Goal: Transaction & Acquisition: Purchase product/service

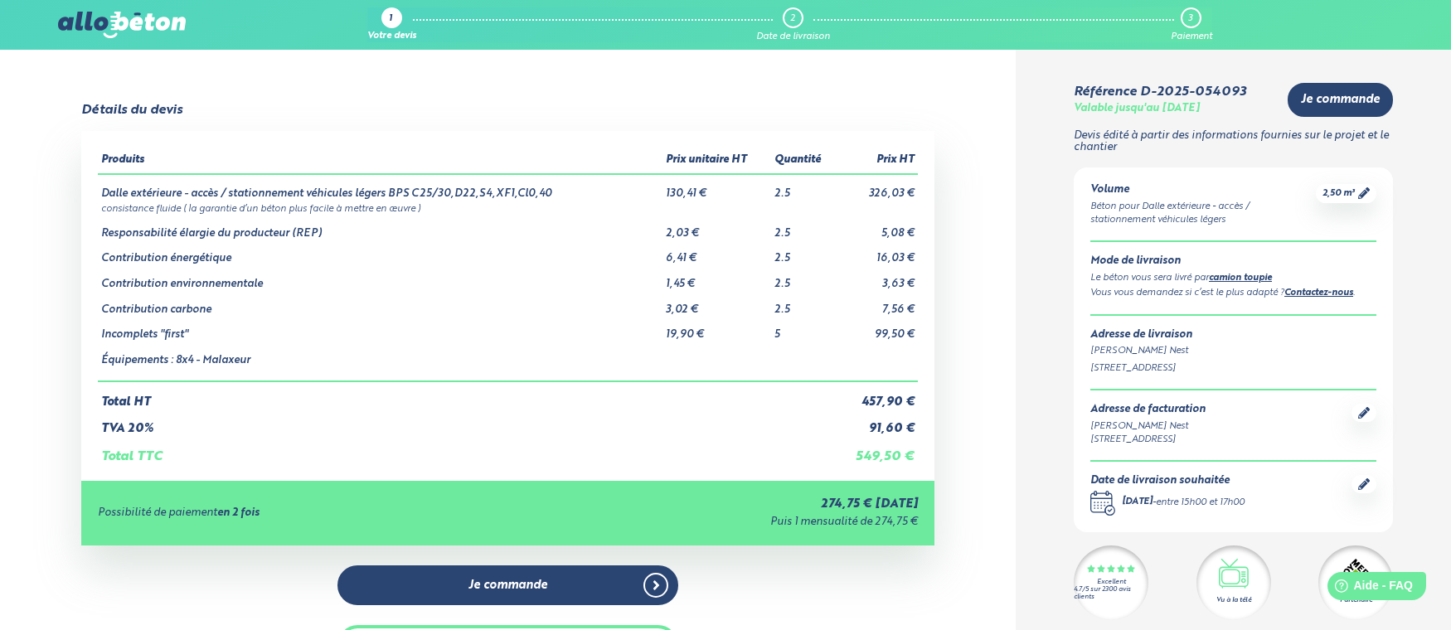
click at [138, 22] on img at bounding box center [122, 25] width 128 height 27
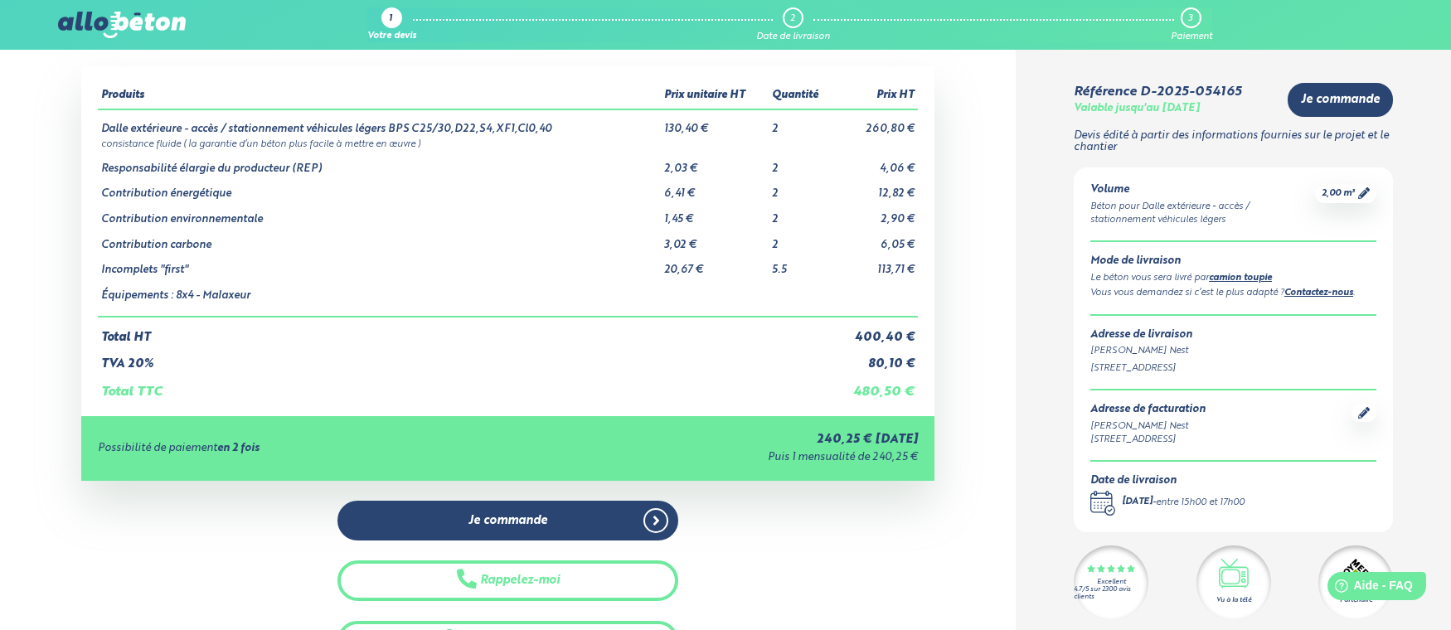
scroll to position [70, 0]
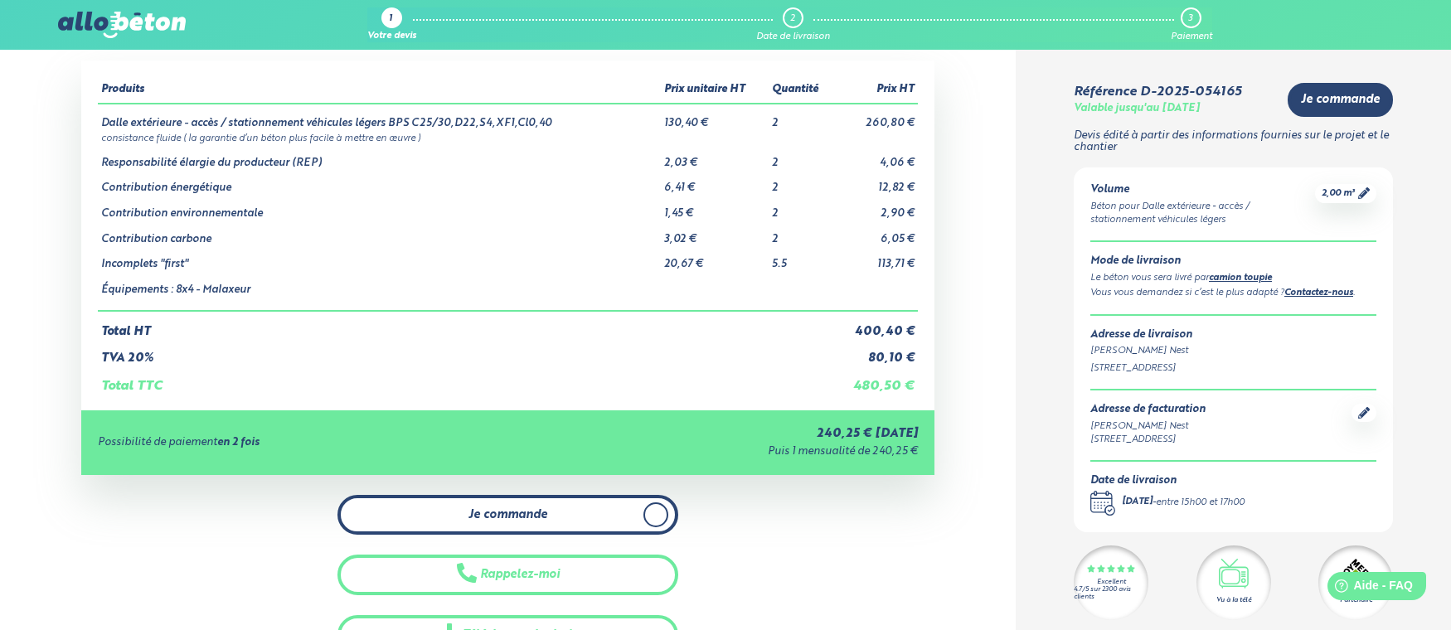
click at [507, 517] on span "Je commande" at bounding box center [508, 515] width 79 height 14
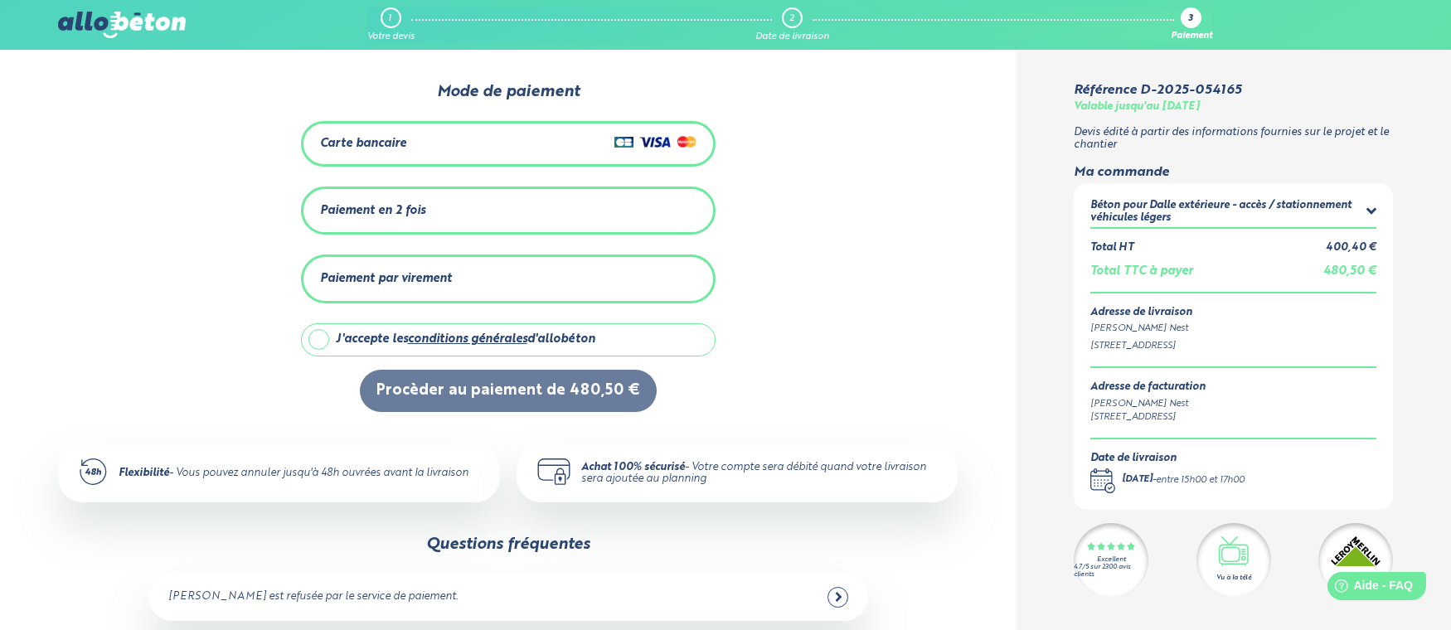
click at [535, 148] on div "Carte bancaire" at bounding box center [508, 144] width 376 height 24
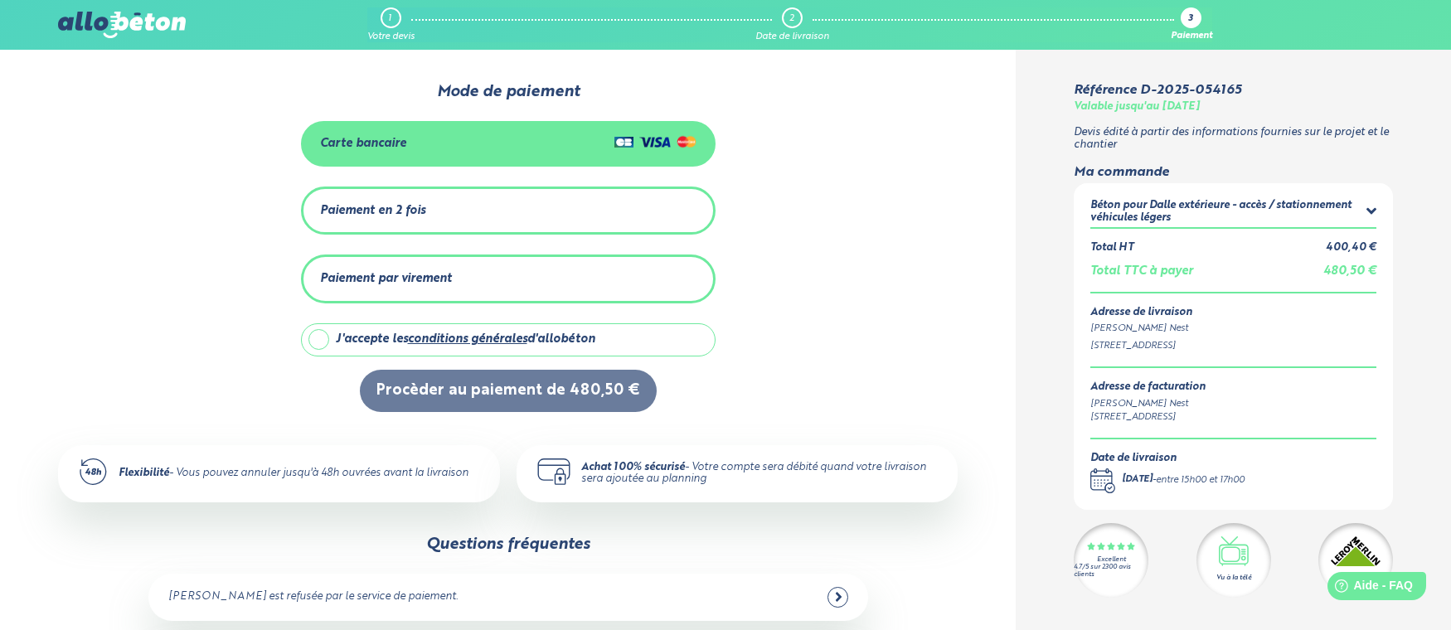
click at [323, 339] on label "J'accepte les conditions générales d'allobéton" at bounding box center [508, 339] width 415 height 33
checkbox input "true"
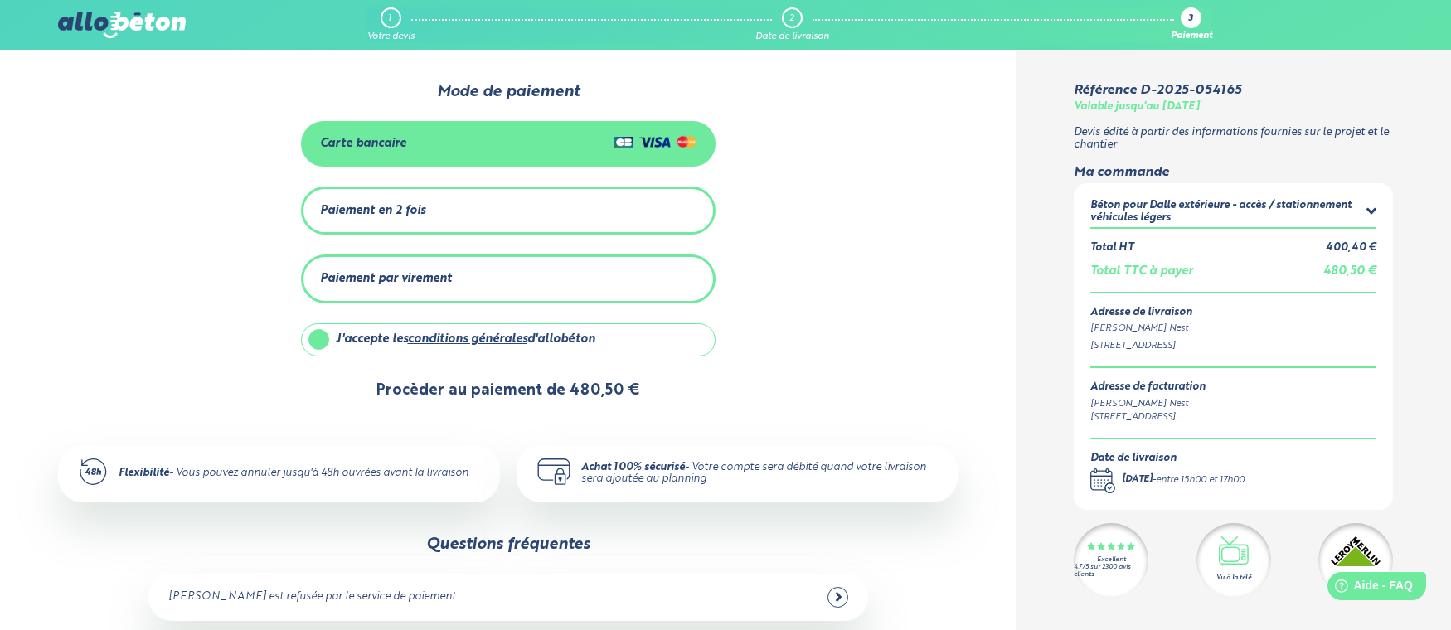
click at [551, 396] on button "Procèder au paiement de 480,50 €" at bounding box center [508, 391] width 297 height 42
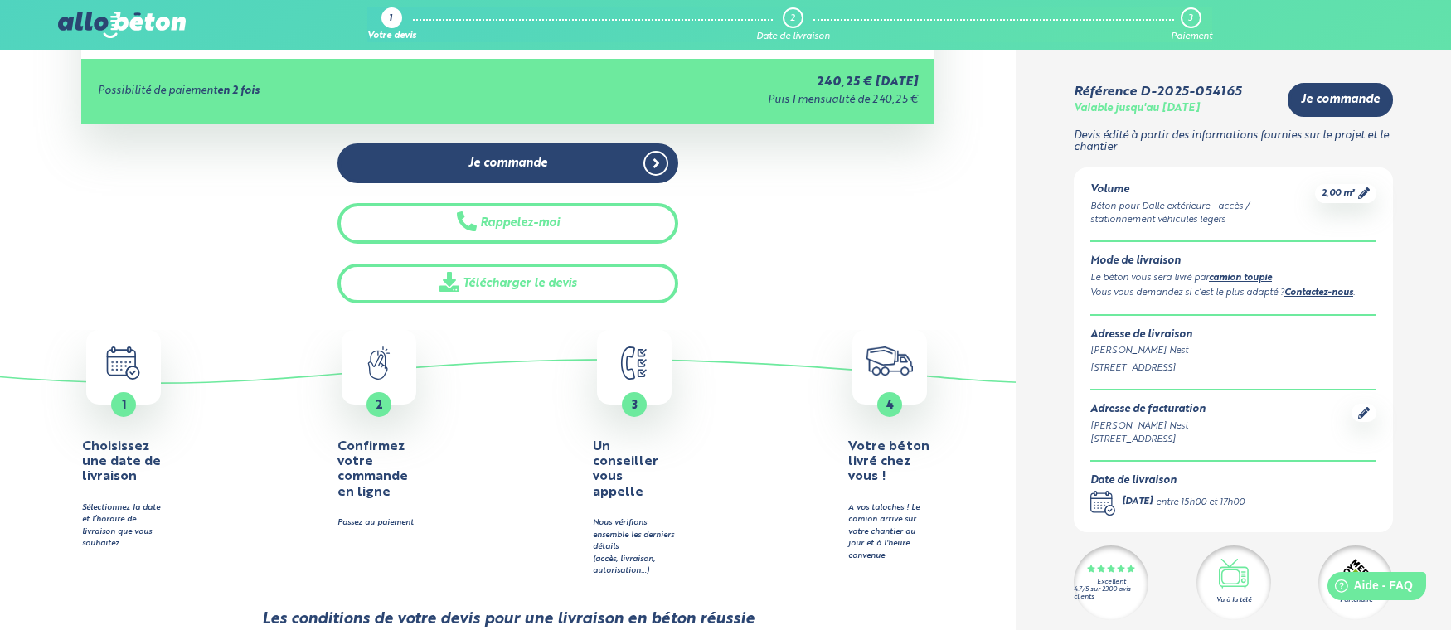
scroll to position [444, 0]
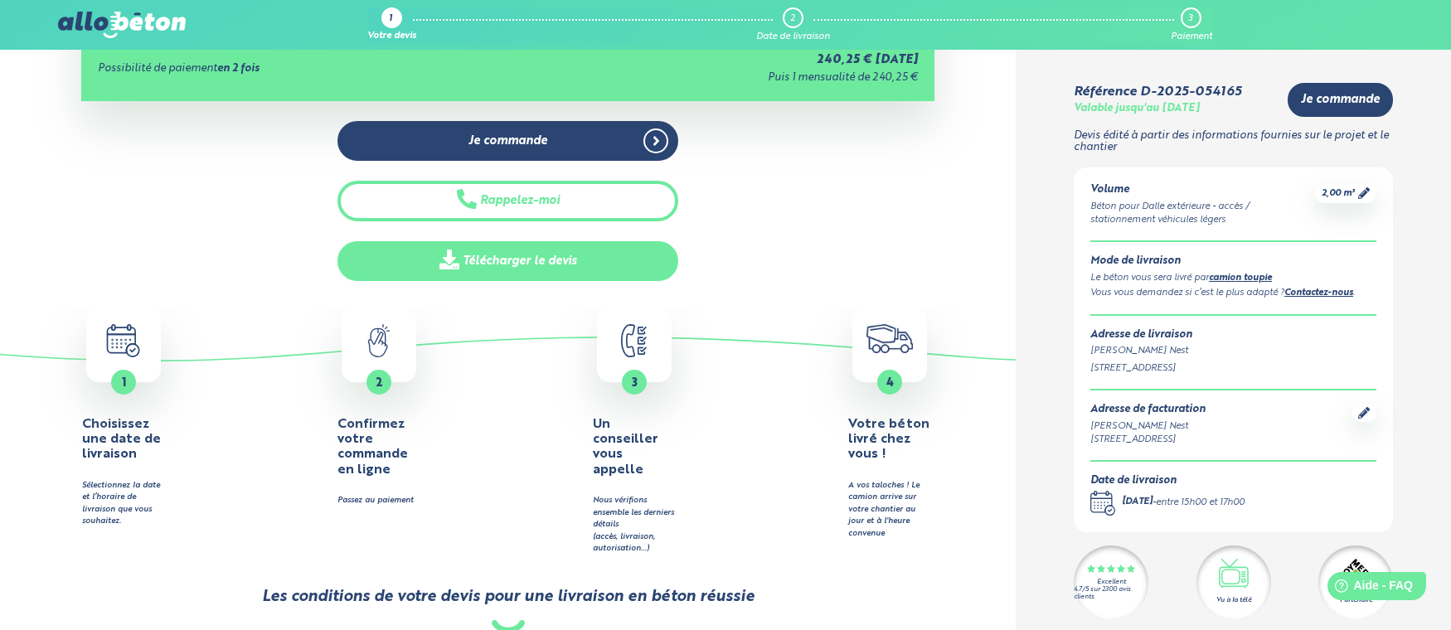
click at [515, 260] on link "Télécharger le devis" at bounding box center [508, 261] width 342 height 41
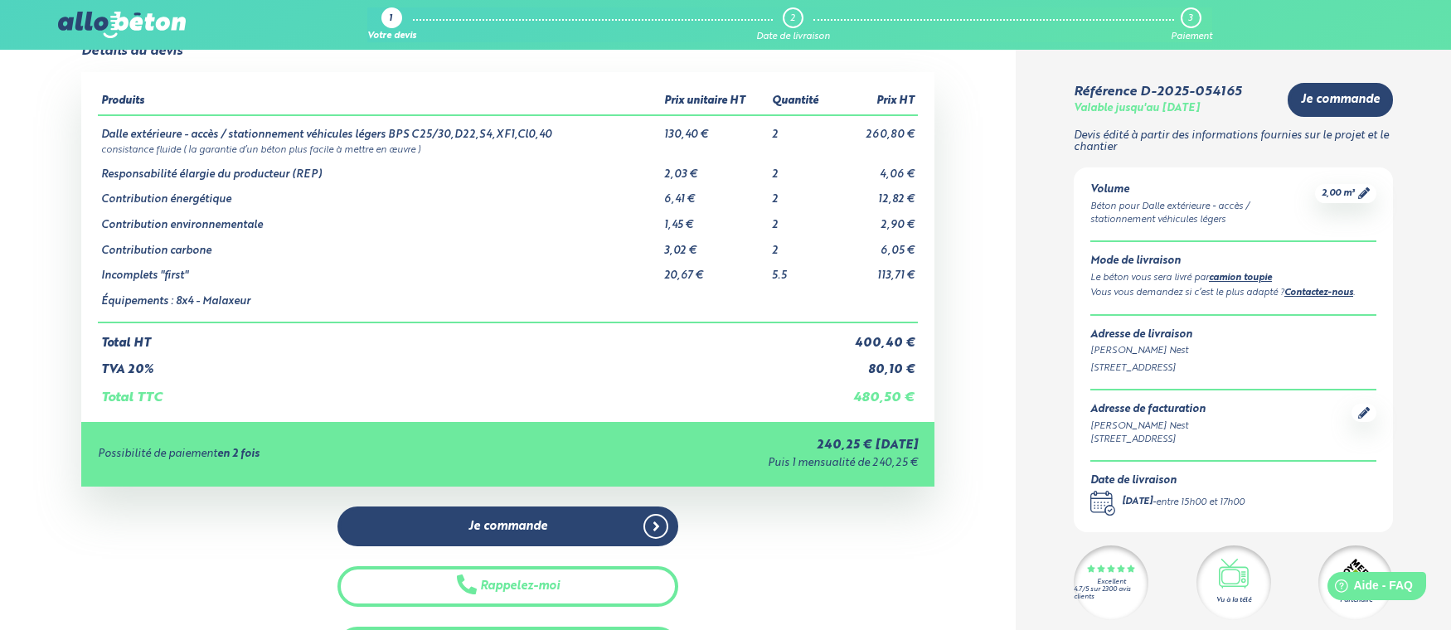
scroll to position [0, 0]
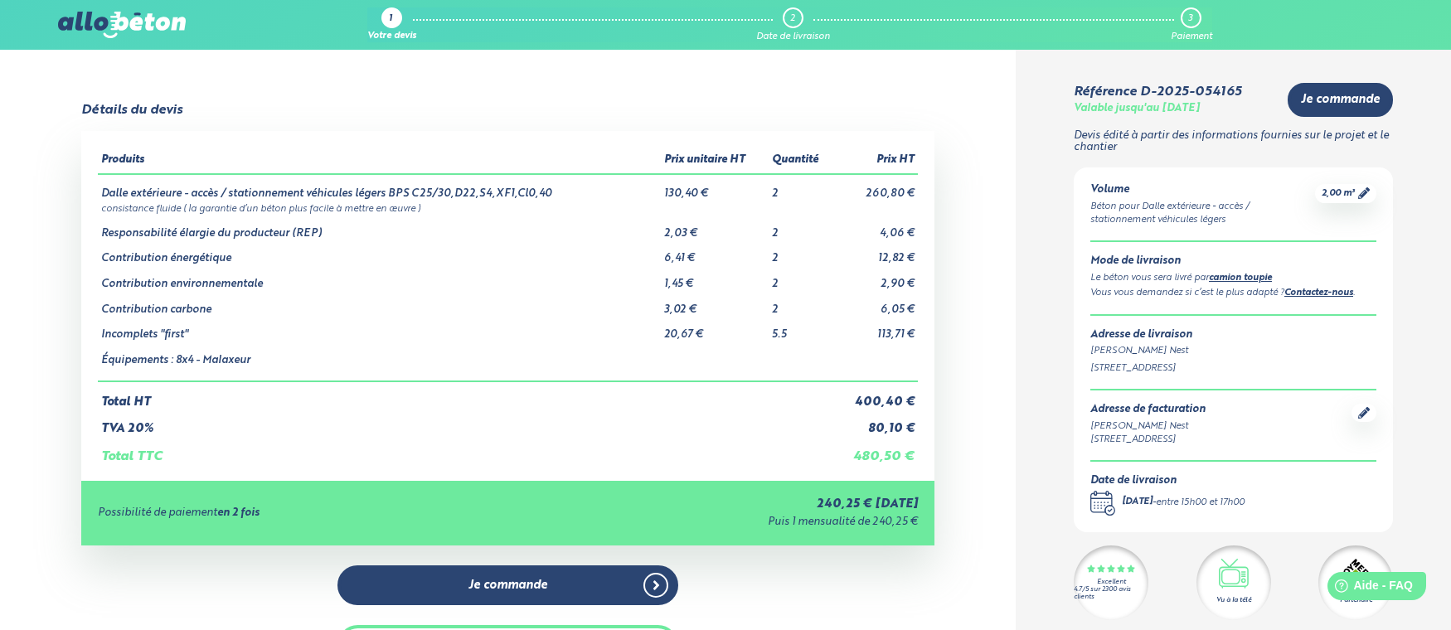
click at [963, 125] on div "Détails du devis Produits Prix unitaire HT Quantité Prix HT Dalle extérieure - …" at bounding box center [508, 414] width 1016 height 623
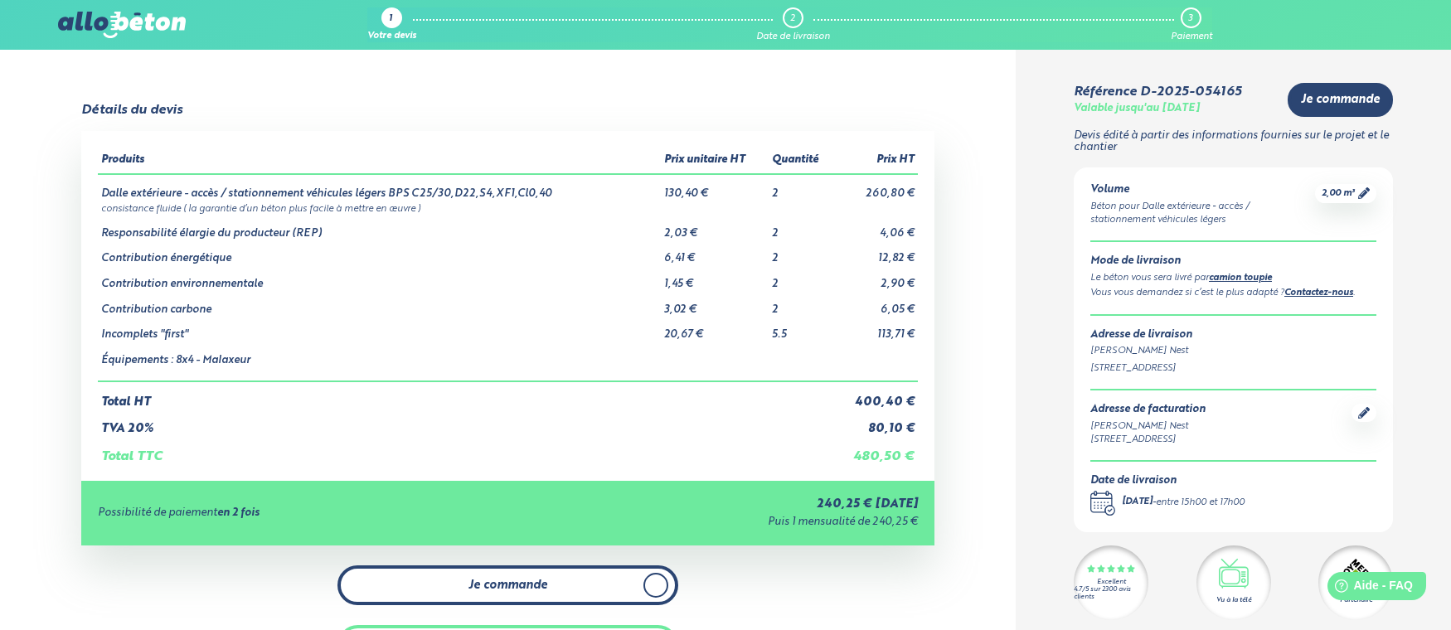
click at [525, 582] on span "Je commande" at bounding box center [508, 586] width 79 height 14
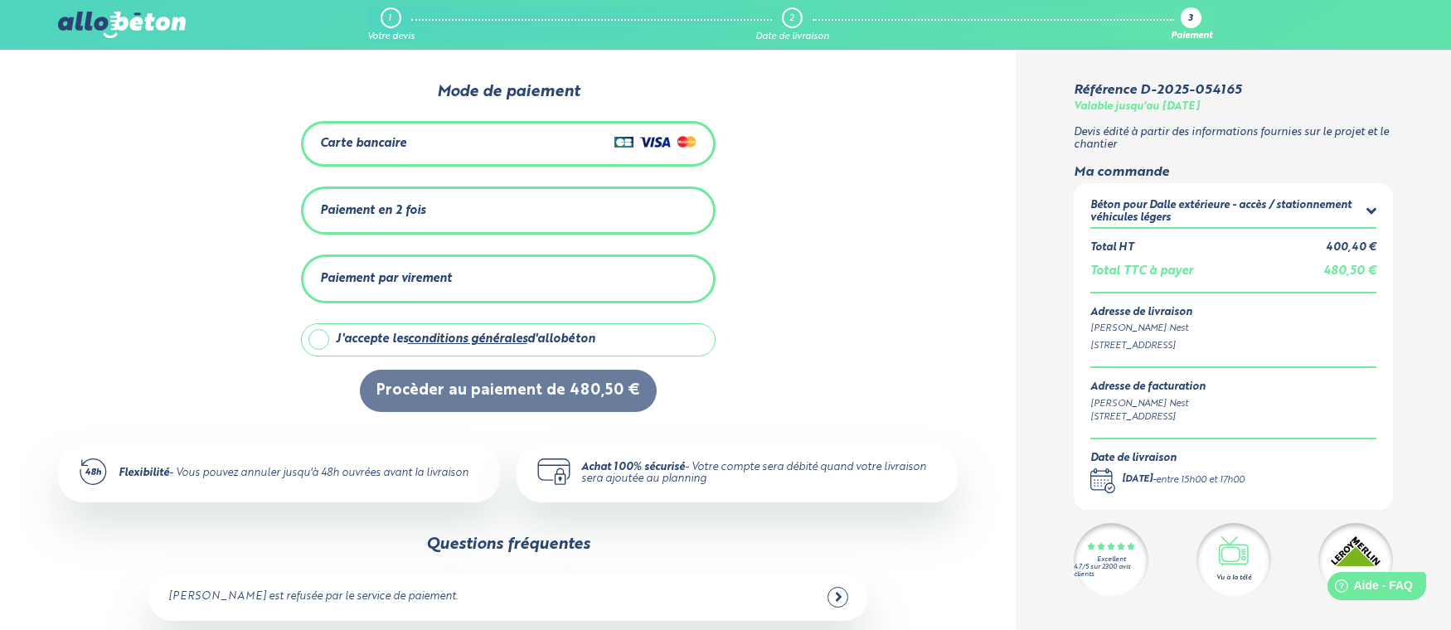
click at [499, 136] on div "Carte bancaire" at bounding box center [508, 144] width 376 height 24
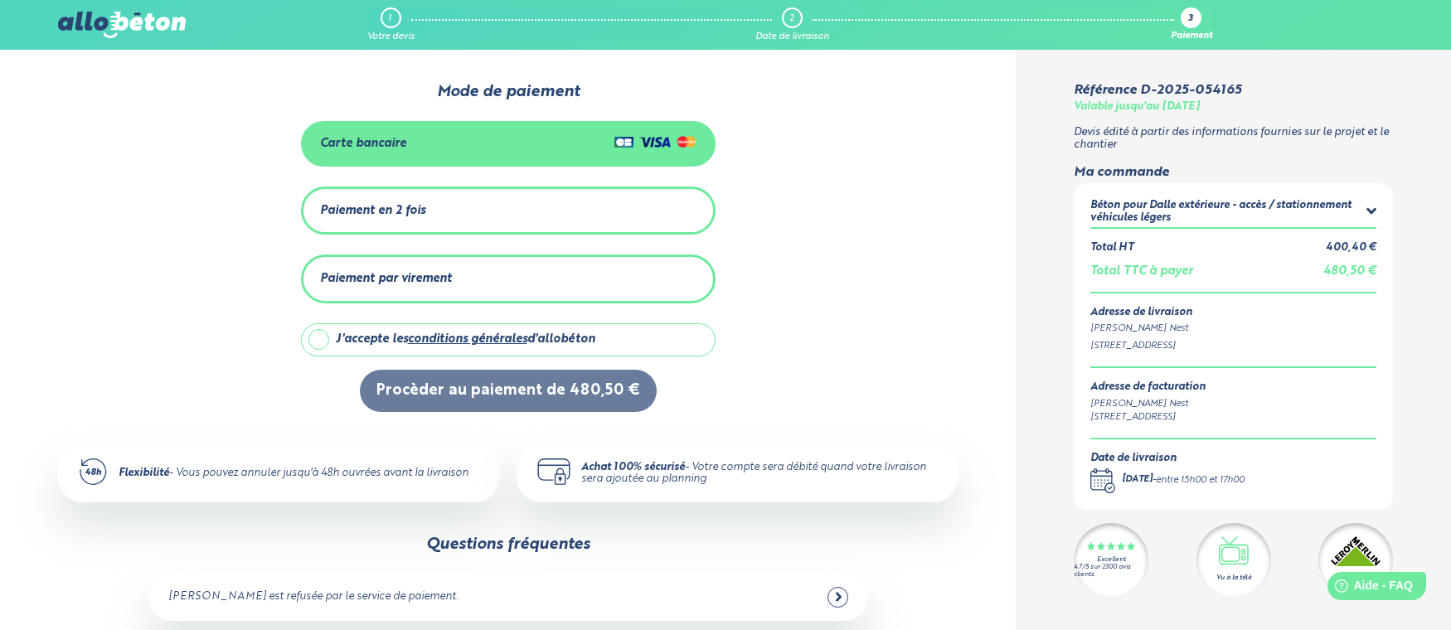
click at [498, 137] on div "Carte bancaire" at bounding box center [508, 144] width 376 height 24
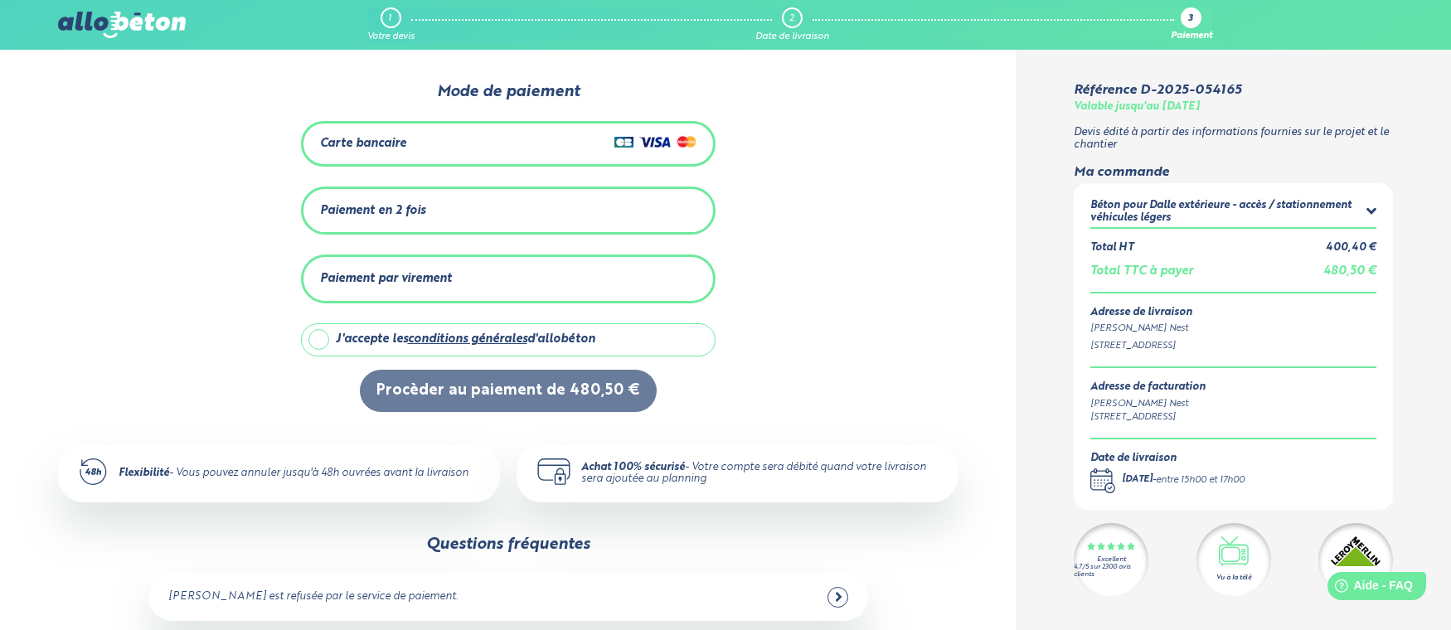
click at [503, 138] on div "Carte bancaire" at bounding box center [508, 144] width 376 height 24
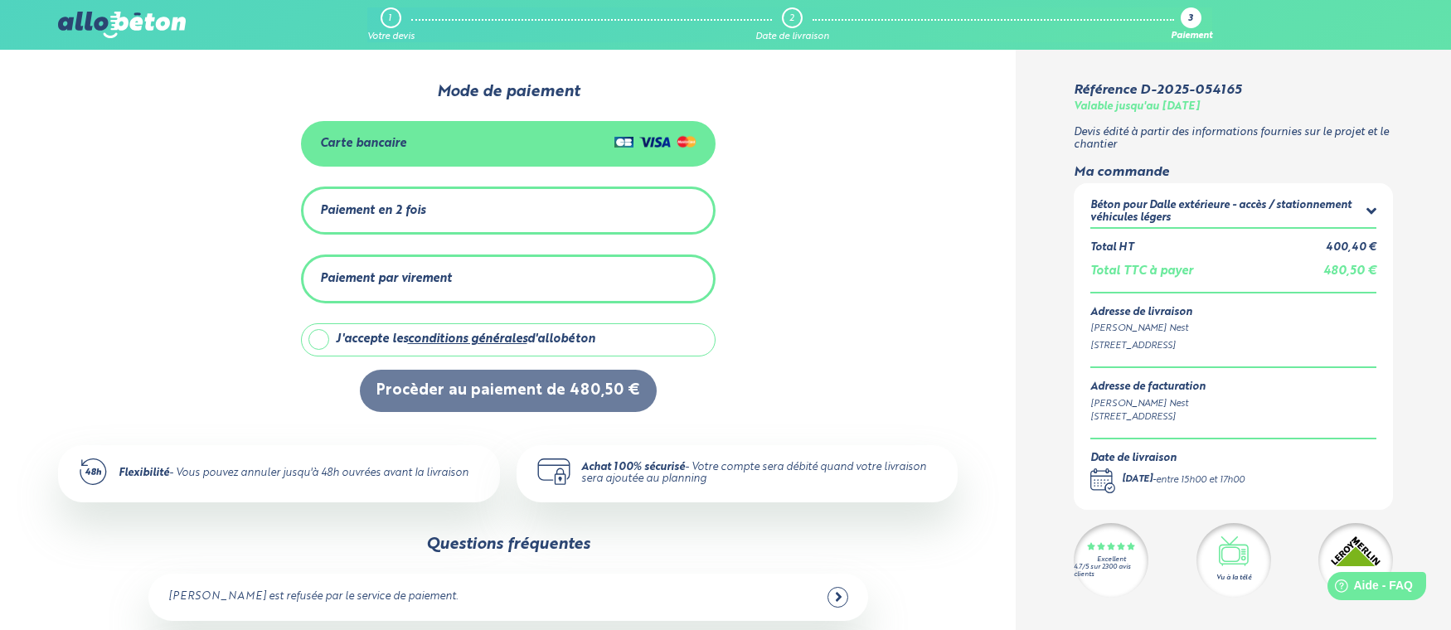
click at [797, 206] on div "0 1 2 Mode de paiement Carte bancaire Paiement en 2 fois Montant total : 480,50…" at bounding box center [508, 247] width 900 height 329
click at [512, 134] on div "Carte bancaire" at bounding box center [508, 144] width 376 height 24
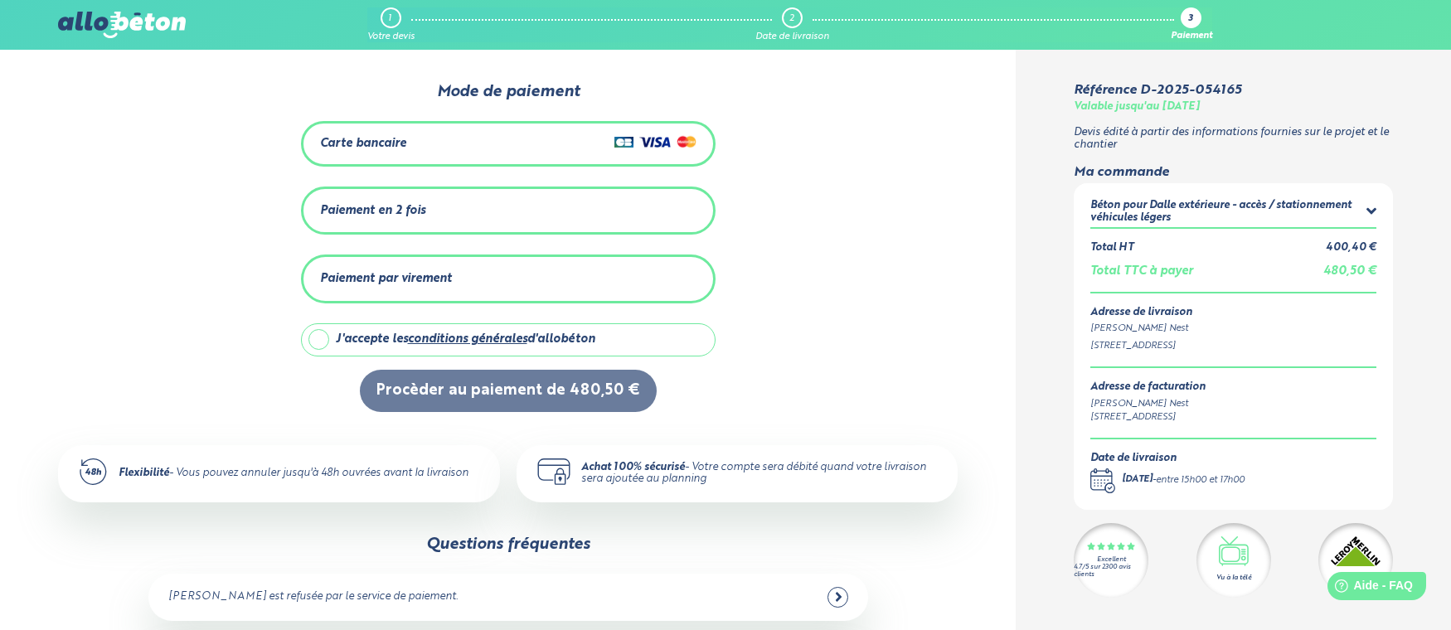
click at [383, 337] on div "J'accepte les conditions générales d'allobéton" at bounding box center [466, 340] width 260 height 14
checkbox input "true"
drag, startPoint x: 405, startPoint y: 143, endPoint x: 419, endPoint y: 160, distance: 22.4
click at [405, 142] on div "Carte bancaire" at bounding box center [363, 144] width 86 height 14
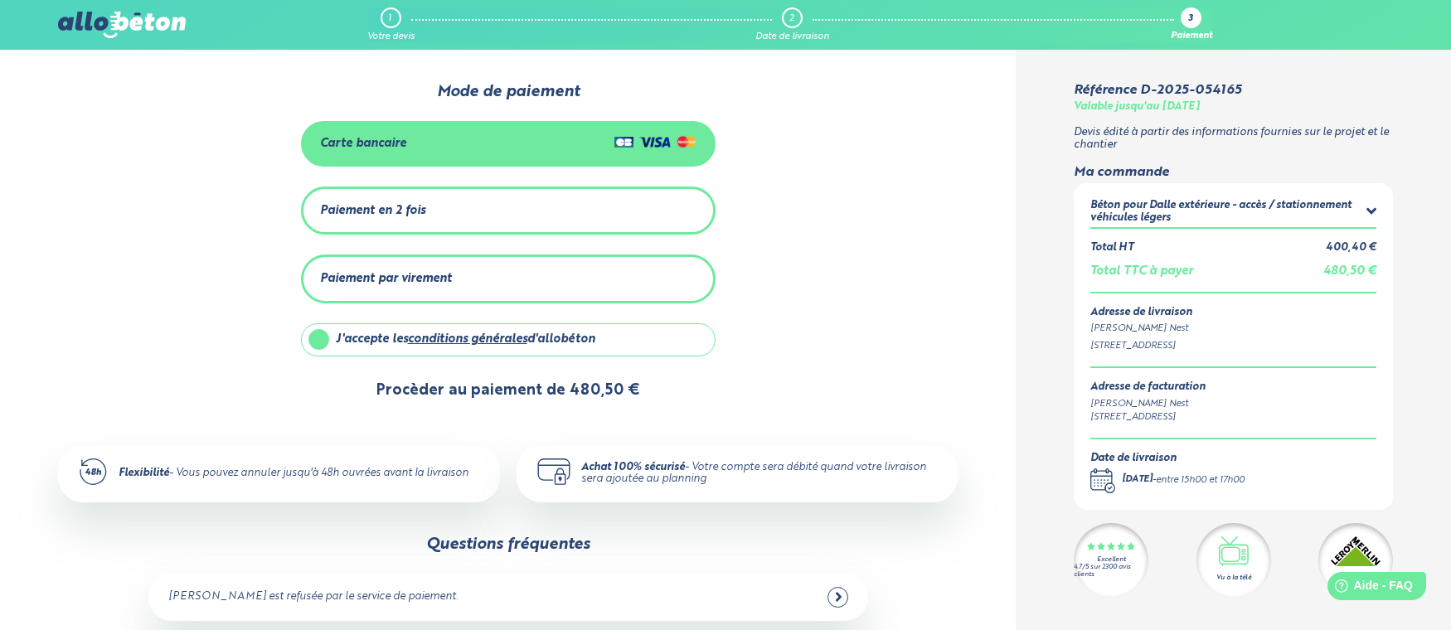
click at [506, 386] on button "Procèder au paiement de 480,50 €" at bounding box center [508, 391] width 297 height 42
